Goal: Task Accomplishment & Management: Manage account settings

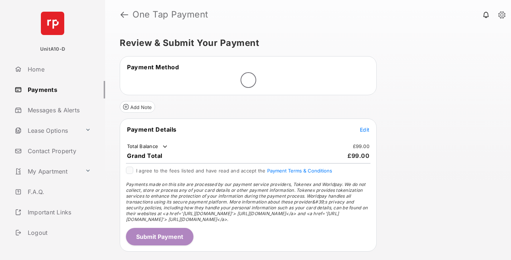
click at [365, 130] on span "Edit" at bounding box center [364, 130] width 9 height 6
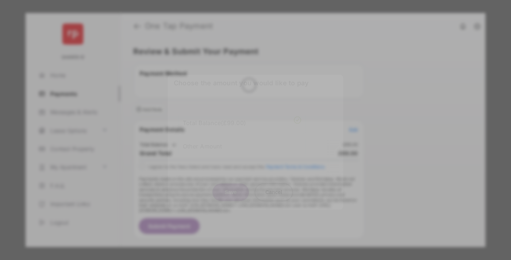
click at [242, 146] on div "Other Amount" at bounding box center [242, 146] width 118 height 12
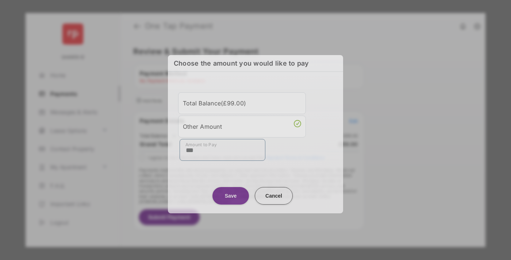
type input "***"
click at [231, 195] on button "Save" at bounding box center [230, 196] width 37 height 18
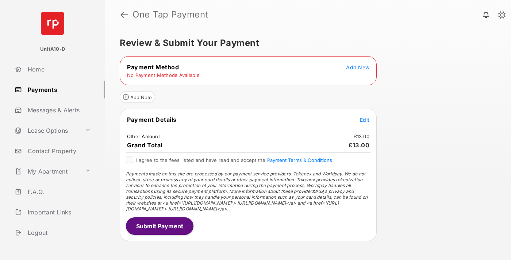
click at [365, 120] on span "Edit" at bounding box center [364, 120] width 9 height 6
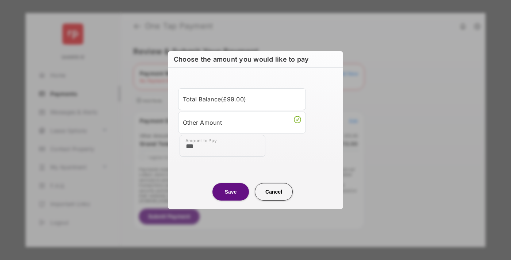
click at [231, 192] on button "Save" at bounding box center [230, 192] width 37 height 18
